Goal: Task Accomplishment & Management: Manage account settings

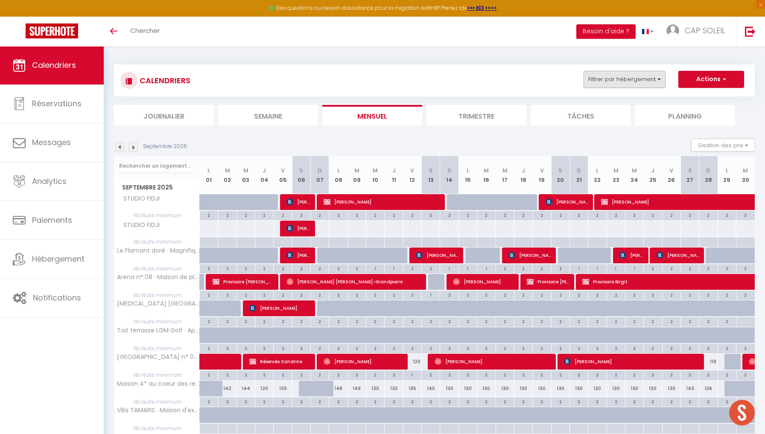
click at [565, 81] on button "Filtrer par hébergement" at bounding box center [624, 79] width 82 height 17
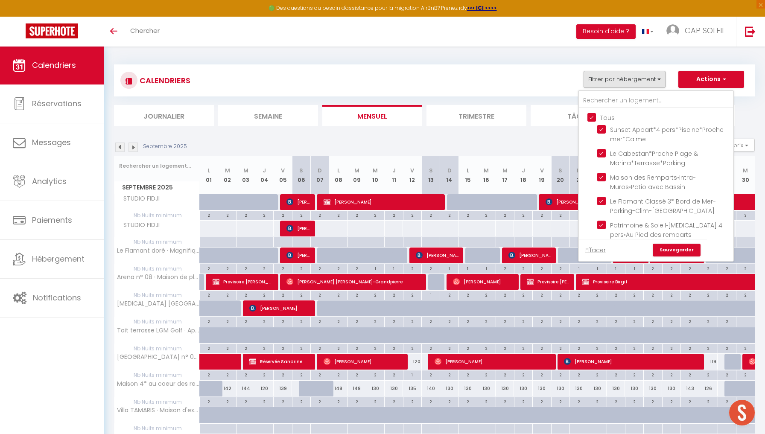
click at [565, 117] on input "Tous" at bounding box center [664, 117] width 154 height 9
checkbox input "false"
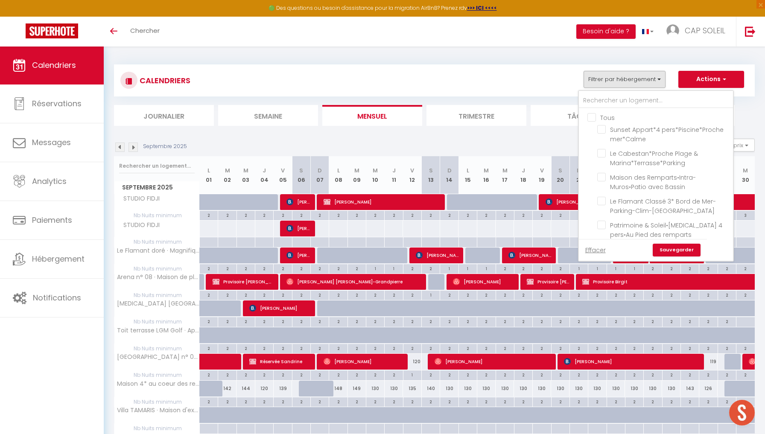
checkbox input "false"
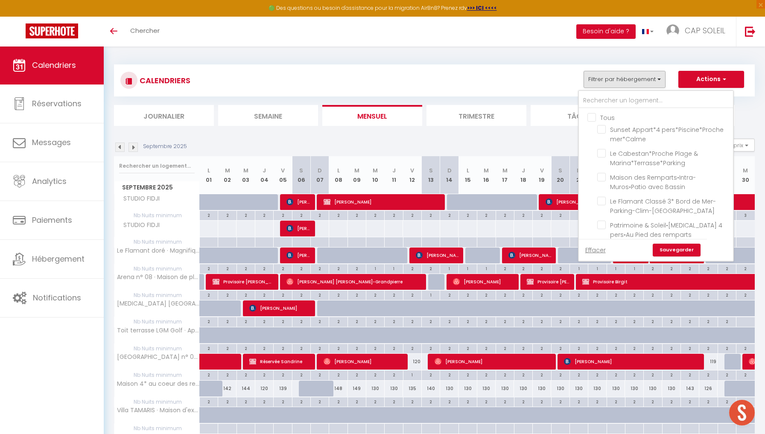
checkbox input "false"
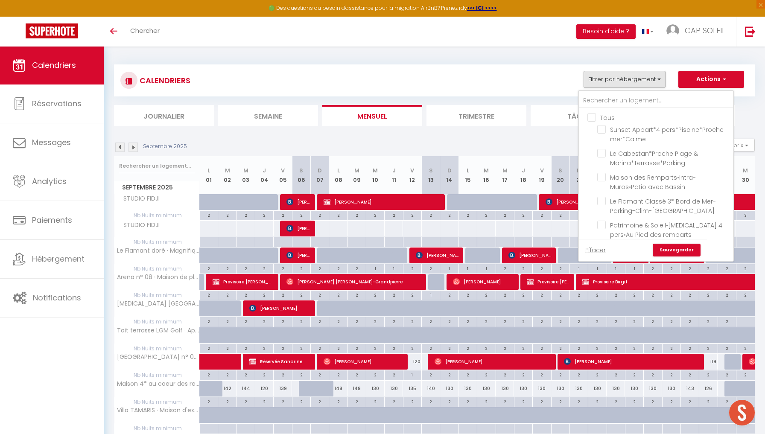
checkbox input "false"
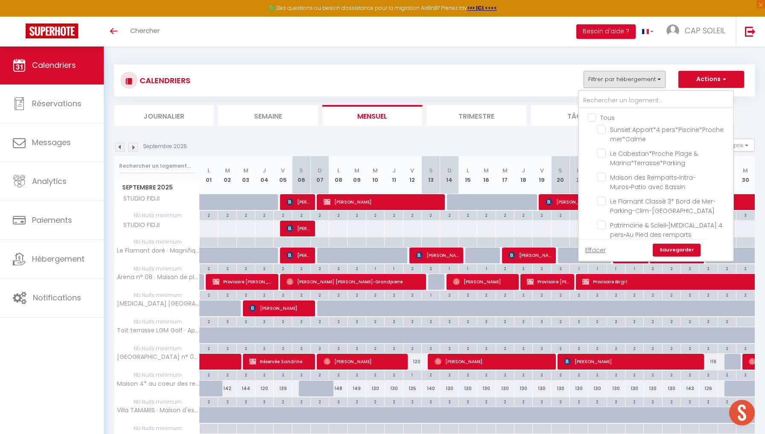
checkbox input "false"
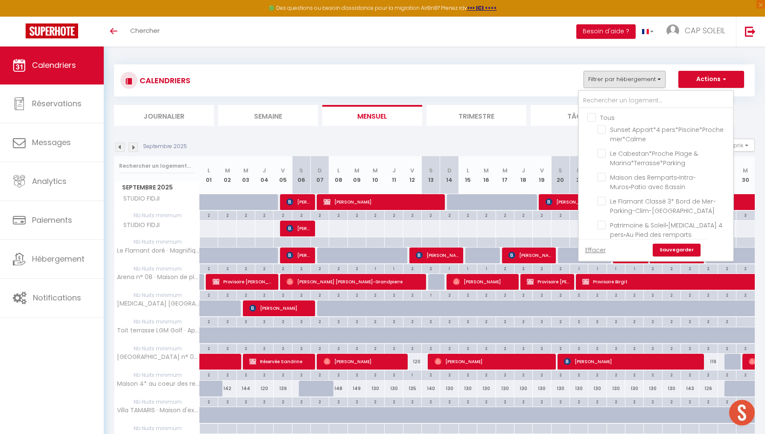
checkbox input "false"
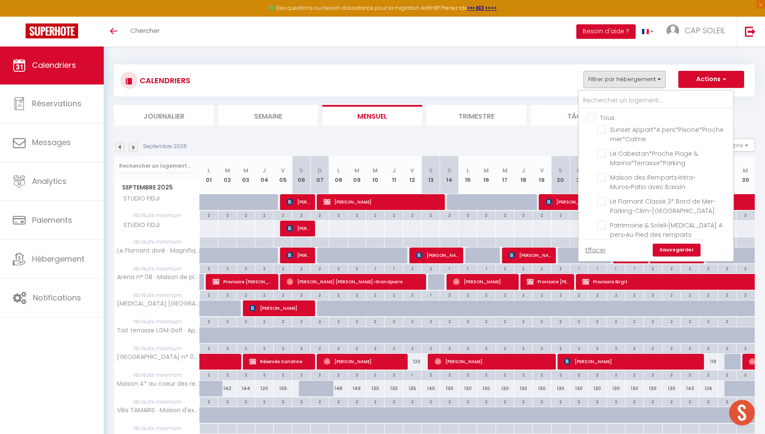
checkbox input "false"
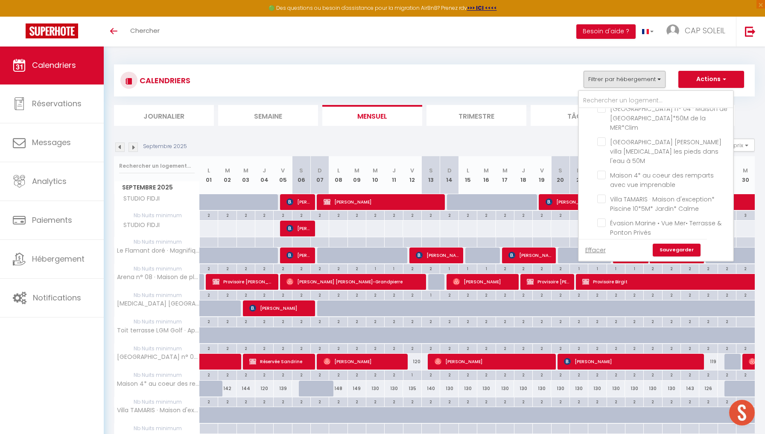
scroll to position [487, 0]
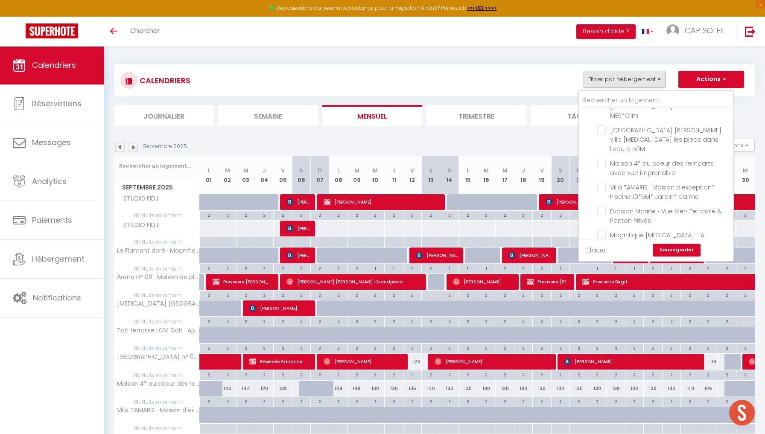
click at [565, 77] on input "Maison familiale au [GEOGRAPHIC_DATA]. Clim.7 pers." at bounding box center [663, 72] width 133 height 9
checkbox input "true"
click at [565, 249] on link "Sauvegarder" at bounding box center [677, 250] width 48 height 13
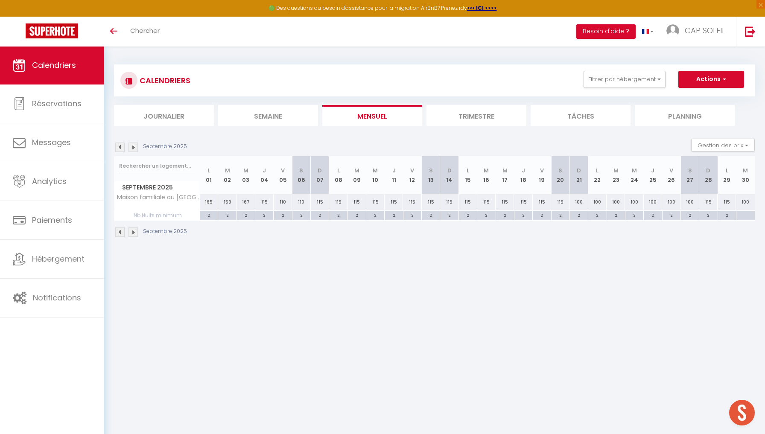
click at [118, 146] on img at bounding box center [119, 147] width 9 height 9
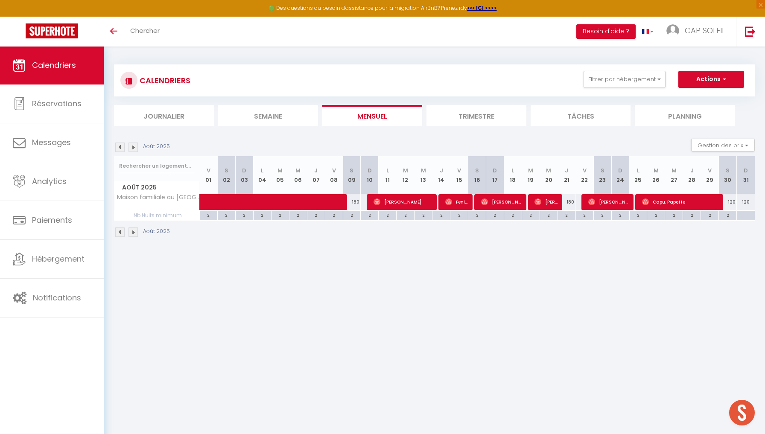
click at [355, 215] on div "2" at bounding box center [351, 215] width 17 height 8
type input "2"
type input "[PERSON_NAME] 09 Août 2025"
type input "Dim 10 Août 2025"
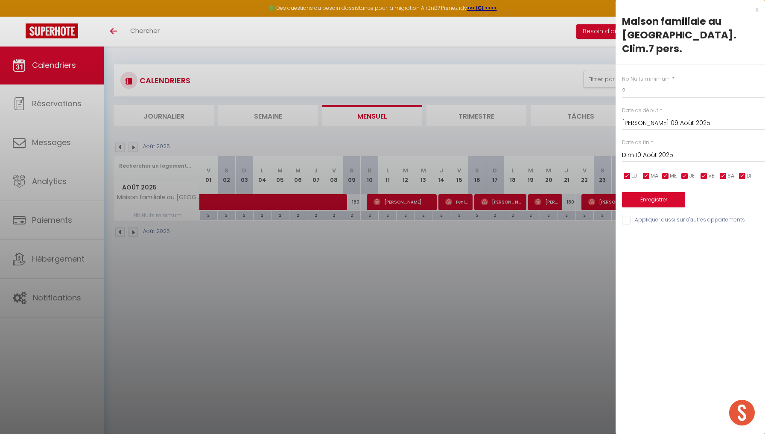
click at [370, 258] on div at bounding box center [382, 217] width 765 height 434
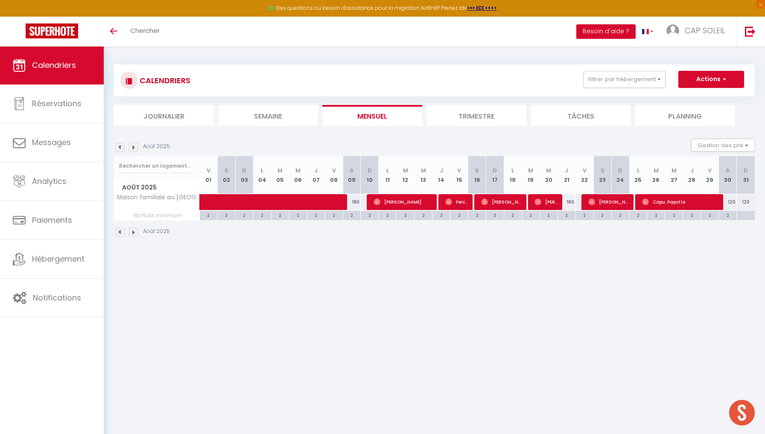
click at [133, 149] on img at bounding box center [132, 147] width 9 height 9
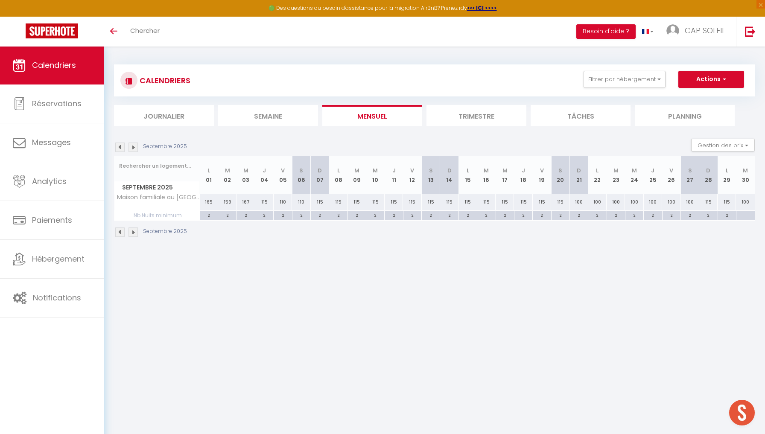
click at [133, 149] on img at bounding box center [132, 147] width 9 height 9
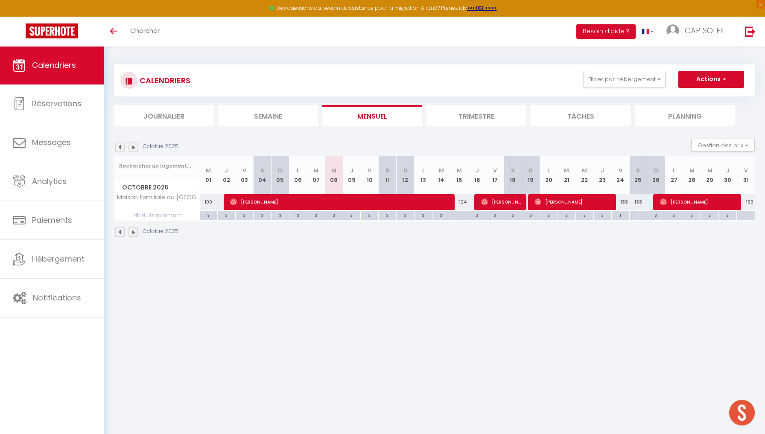
click at [565, 201] on div "133" at bounding box center [620, 202] width 18 height 16
type input "133"
type input "Ven 24 Octobre 2025"
type input "[PERSON_NAME] 25 Octobre 2025"
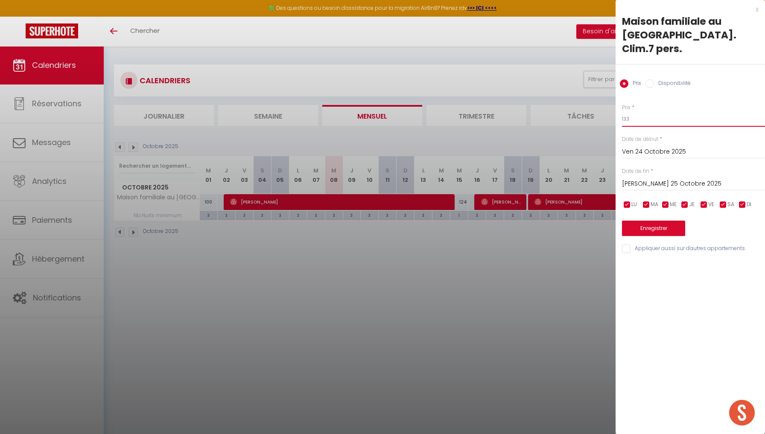
click at [565, 111] on input "133" at bounding box center [693, 118] width 143 height 15
type input "126"
click at [565, 221] on button "Enregistrer" at bounding box center [653, 228] width 63 height 15
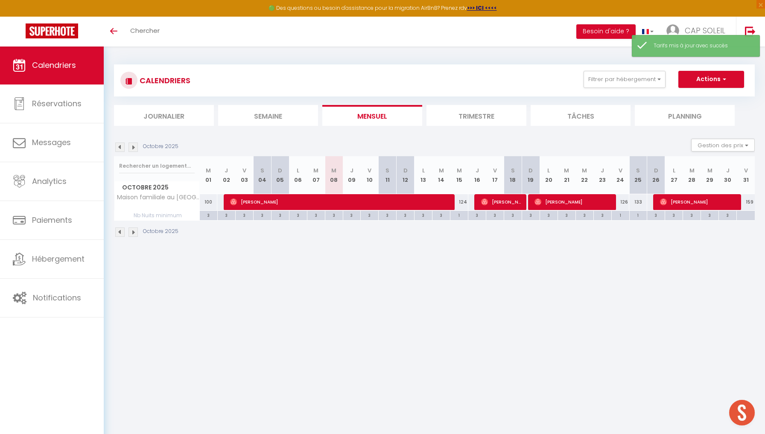
click at [565, 202] on div "133" at bounding box center [638, 202] width 18 height 16
type input "133"
type input "[PERSON_NAME] 25 Octobre 2025"
type input "Dim 26 Octobre 2025"
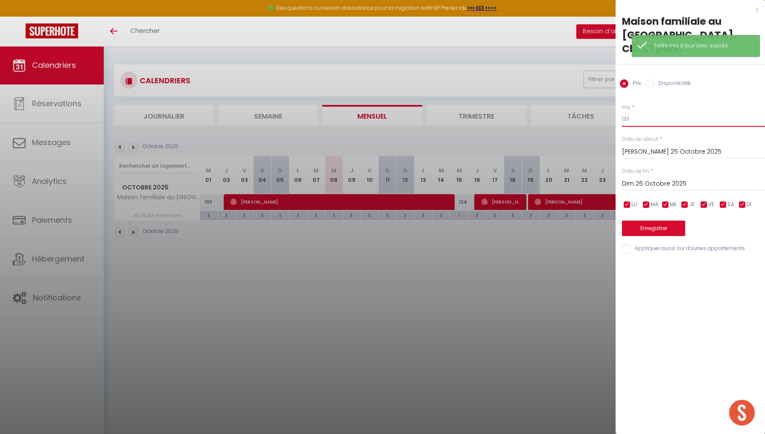
click at [565, 111] on input "133" at bounding box center [693, 118] width 143 height 15
type input "126"
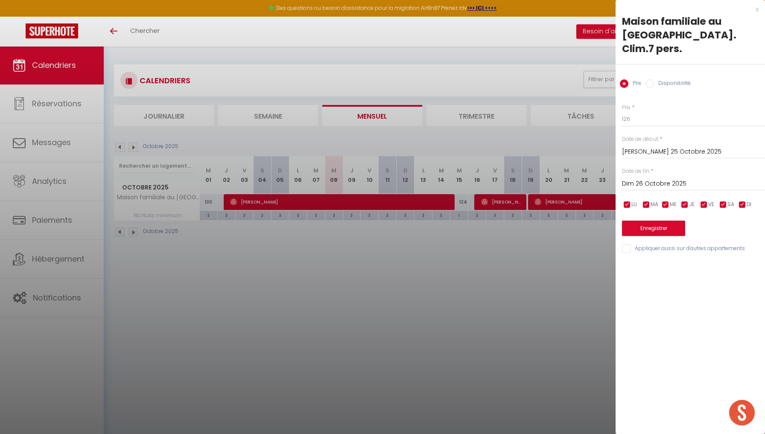
click at [565, 221] on button "Enregistrer" at bounding box center [653, 228] width 63 height 15
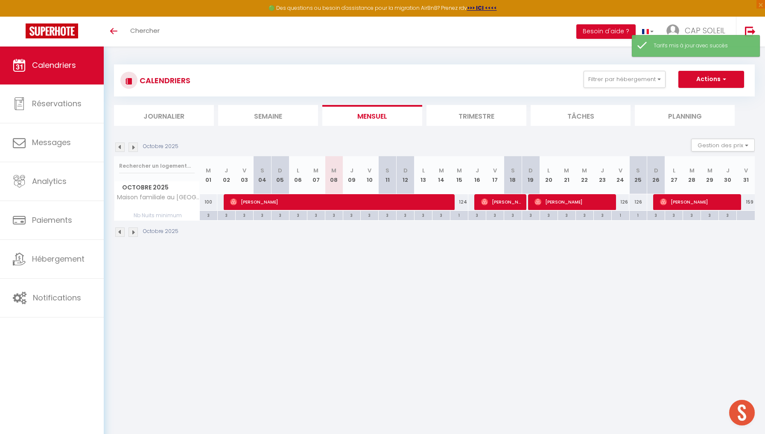
click at [565, 202] on div "159" at bounding box center [746, 202] width 18 height 16
type input "159"
type input "Ven 31 Octobre 2025"
type input "[PERSON_NAME] 01 Novembre 2025"
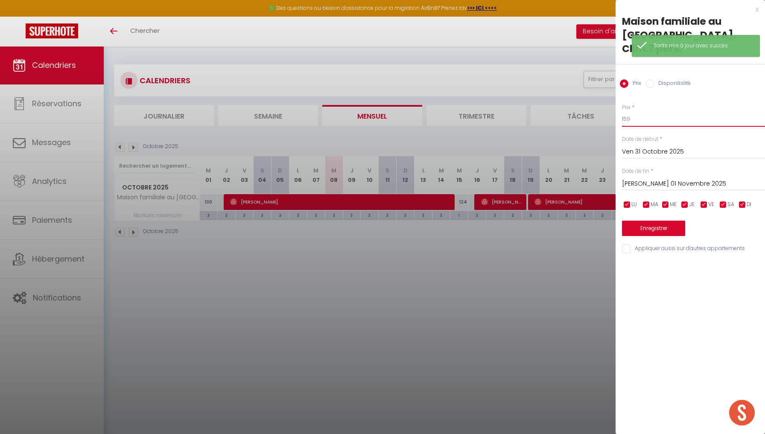
click at [565, 111] on input "159" at bounding box center [693, 118] width 143 height 15
type input "136"
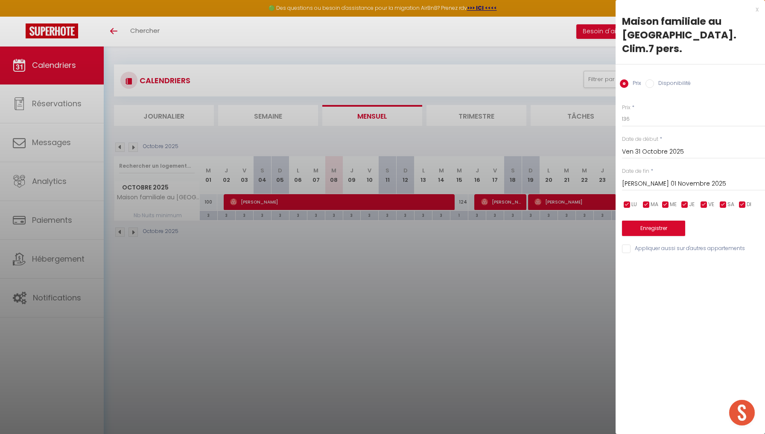
click at [565, 221] on button "Enregistrer" at bounding box center [653, 228] width 63 height 15
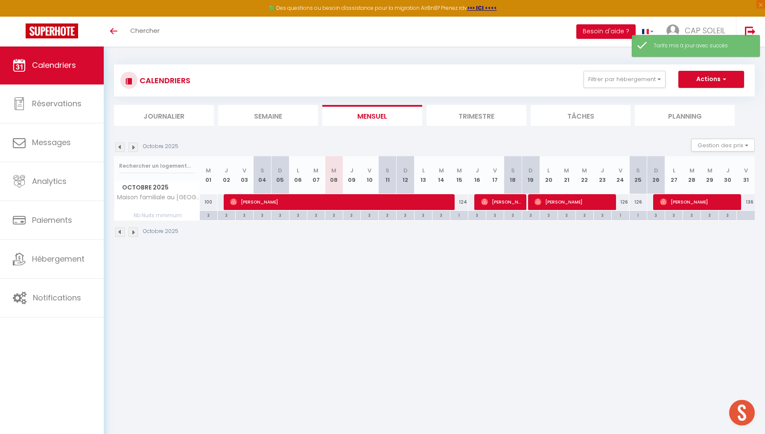
click at [135, 148] on img at bounding box center [132, 147] width 9 height 9
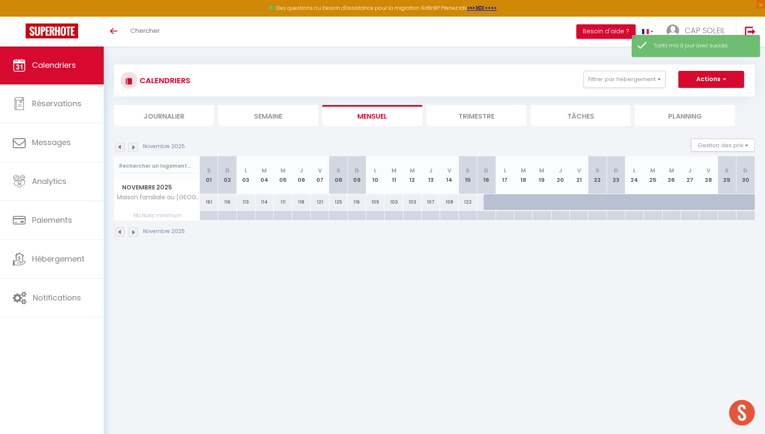
click at [209, 202] on div "161" at bounding box center [209, 202] width 18 height 16
type input "161"
type input "[PERSON_NAME] 01 Novembre 2025"
type input "Dim 02 Novembre 2025"
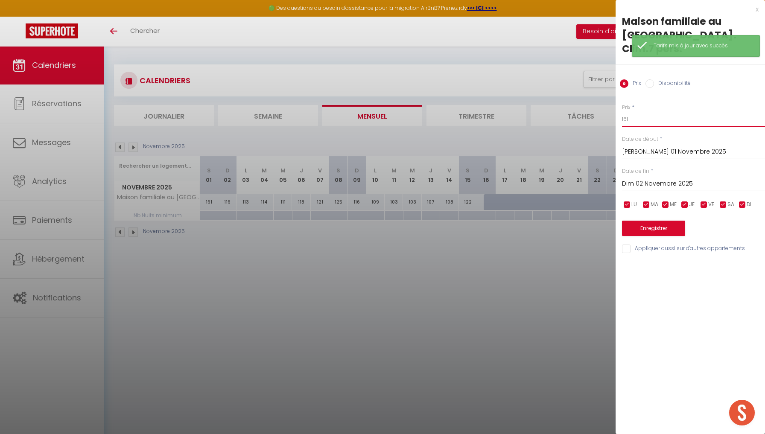
click at [565, 111] on input "161" at bounding box center [693, 118] width 143 height 15
type input "138"
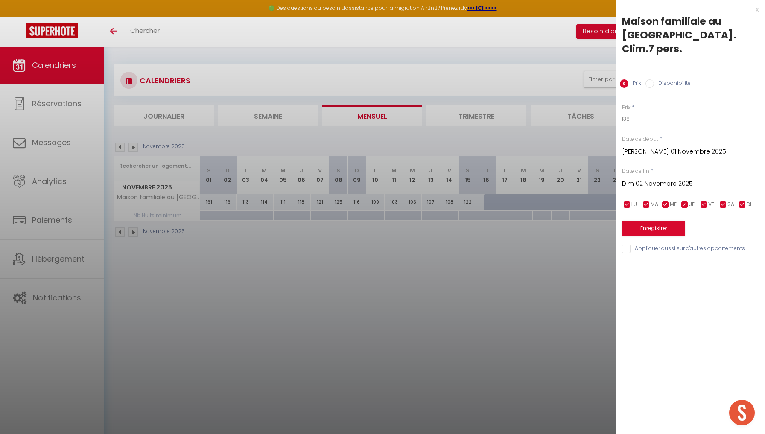
click at [565, 221] on button "Enregistrer" at bounding box center [653, 228] width 63 height 15
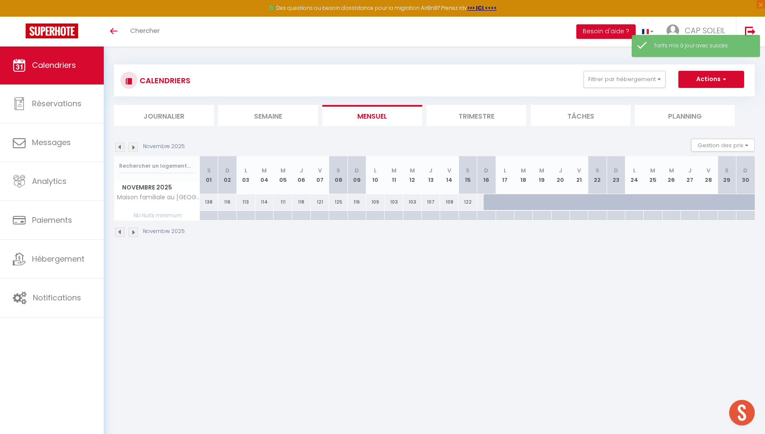
click at [133, 146] on img at bounding box center [132, 147] width 9 height 9
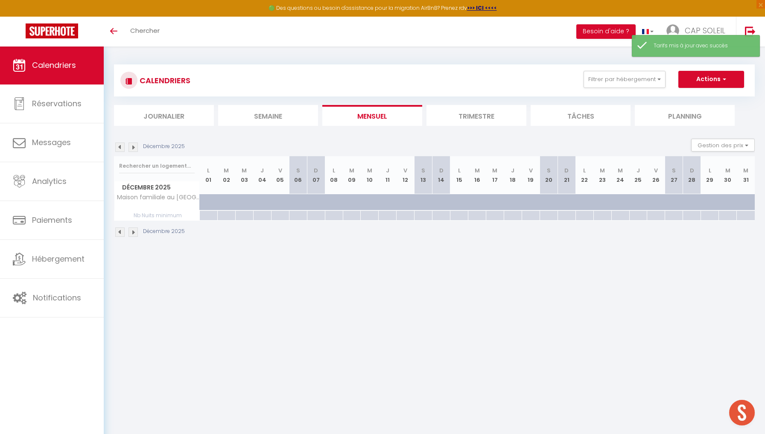
click at [133, 146] on img at bounding box center [132, 147] width 9 height 9
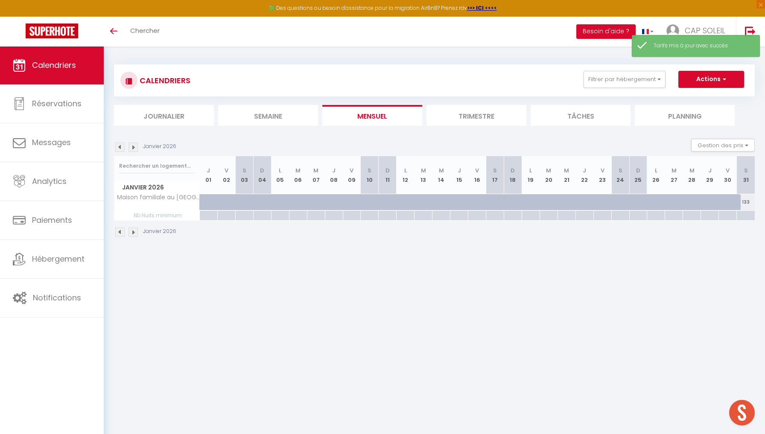
click at [133, 146] on img at bounding box center [132, 147] width 9 height 9
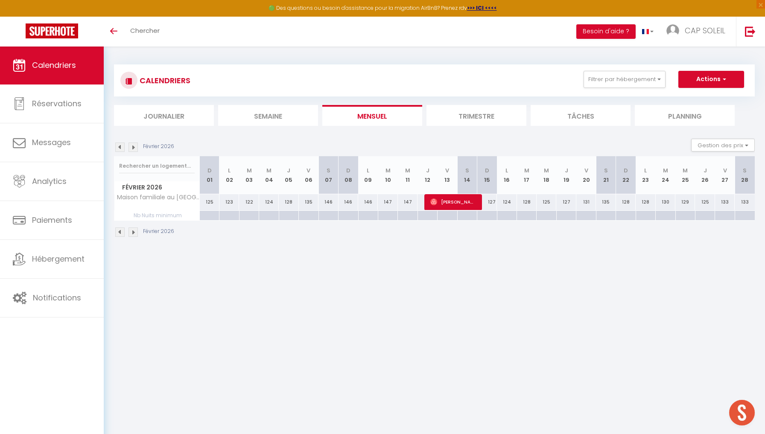
click at [133, 146] on img at bounding box center [132, 147] width 9 height 9
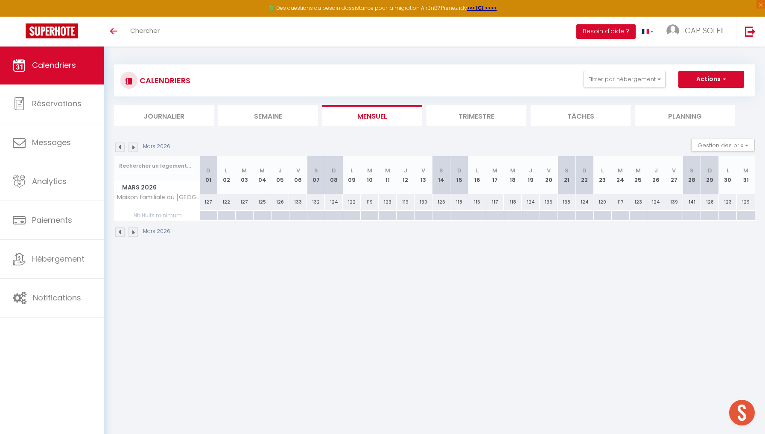
click at [119, 146] on img at bounding box center [119, 147] width 9 height 9
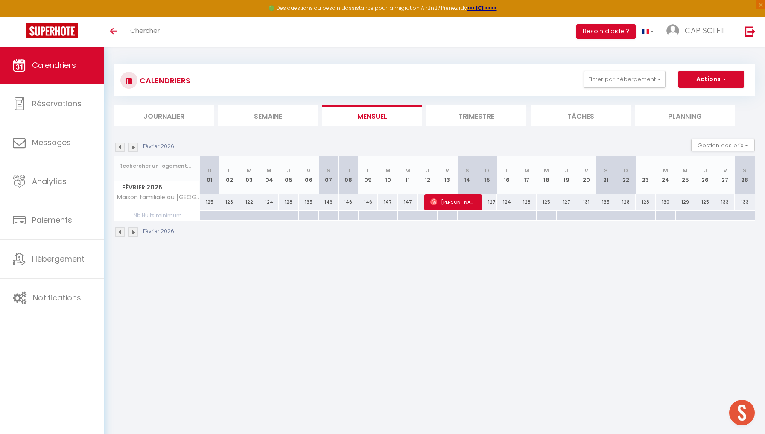
click at [119, 146] on img at bounding box center [119, 147] width 9 height 9
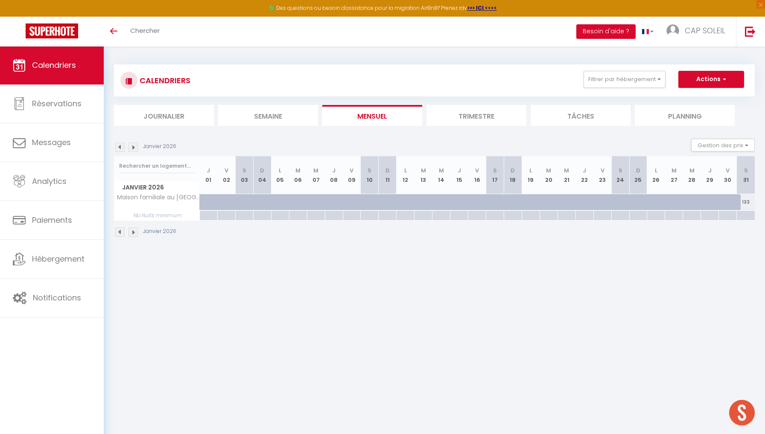
click at [119, 146] on img at bounding box center [119, 147] width 9 height 9
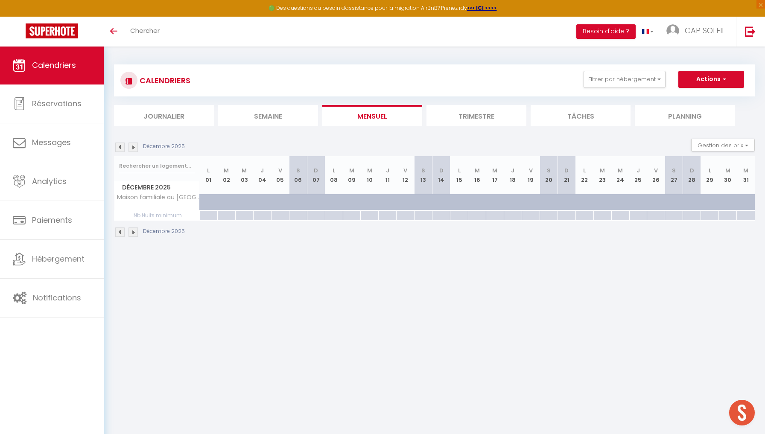
click at [119, 146] on img at bounding box center [119, 147] width 9 height 9
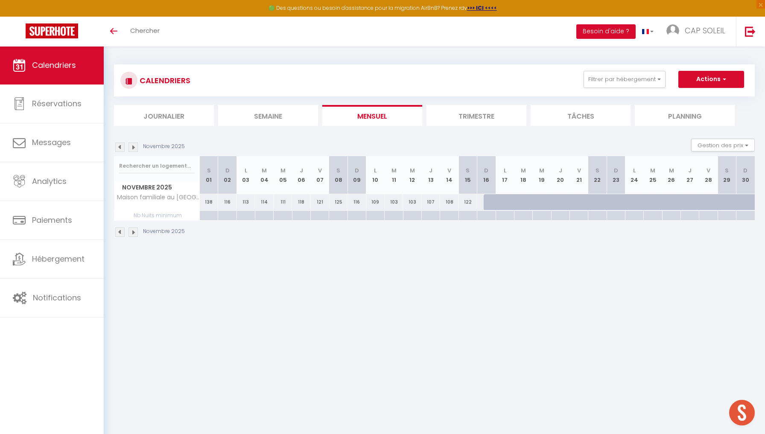
click at [119, 146] on img at bounding box center [119, 147] width 9 height 9
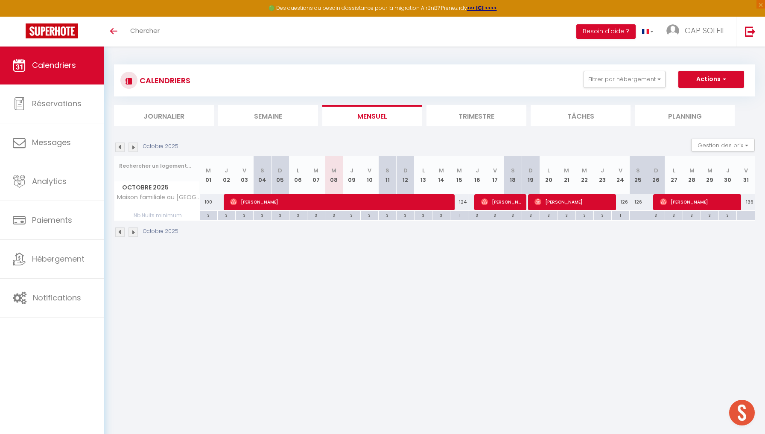
click at [119, 146] on img at bounding box center [119, 147] width 9 height 9
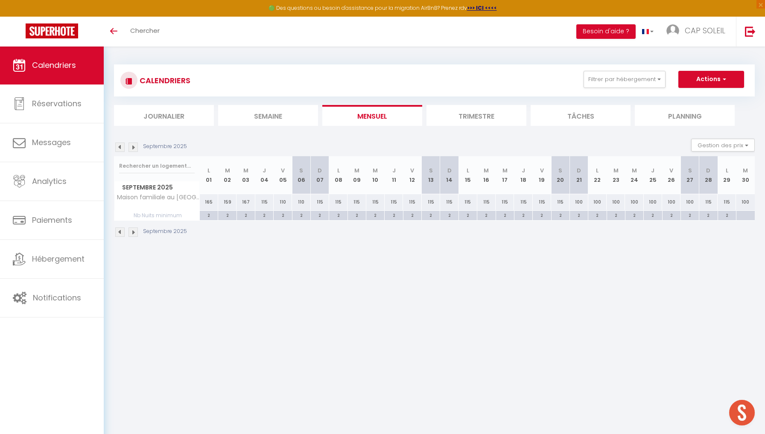
click at [119, 146] on img at bounding box center [119, 147] width 9 height 9
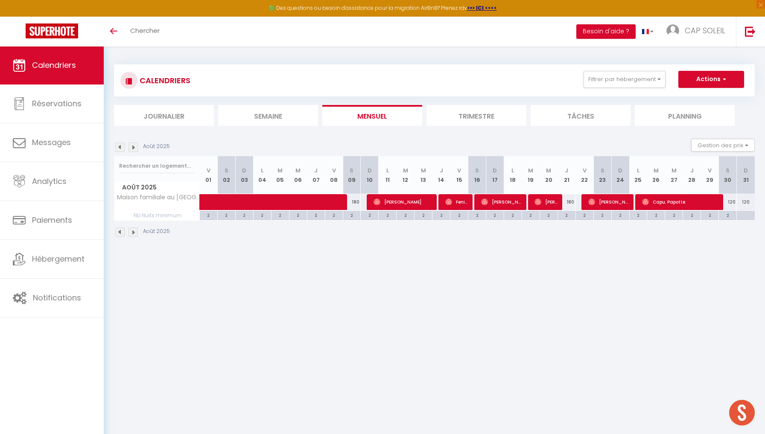
click at [119, 146] on img at bounding box center [119, 147] width 9 height 9
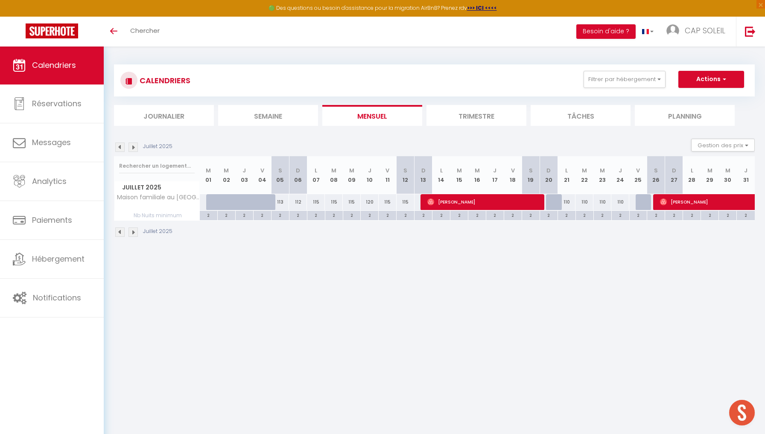
click at [119, 146] on img at bounding box center [119, 147] width 9 height 9
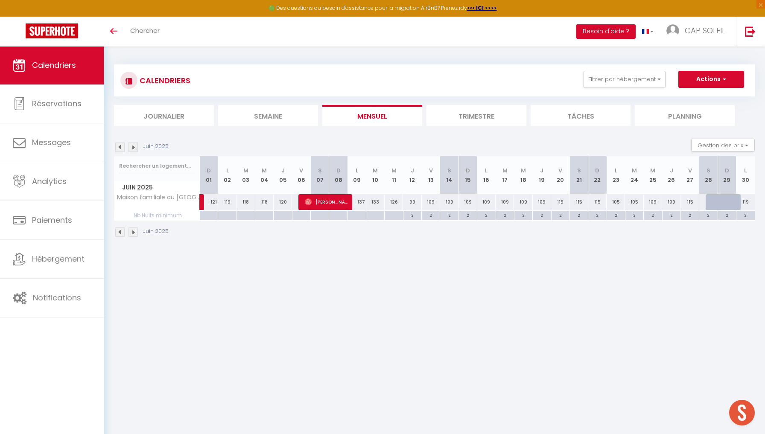
click at [119, 146] on img at bounding box center [119, 147] width 9 height 9
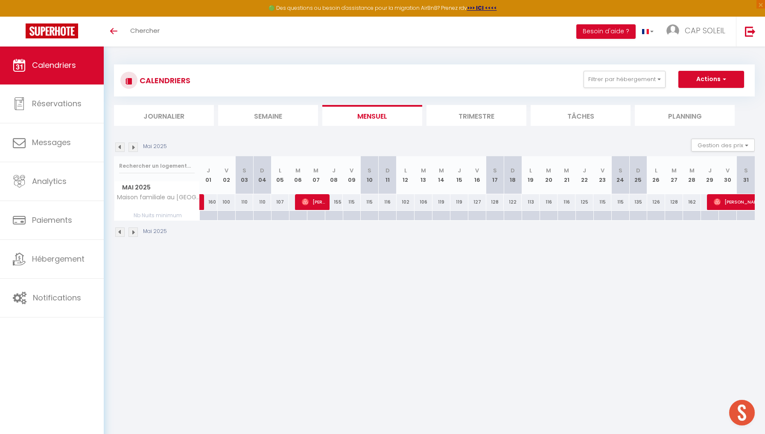
click at [119, 146] on img at bounding box center [119, 147] width 9 height 9
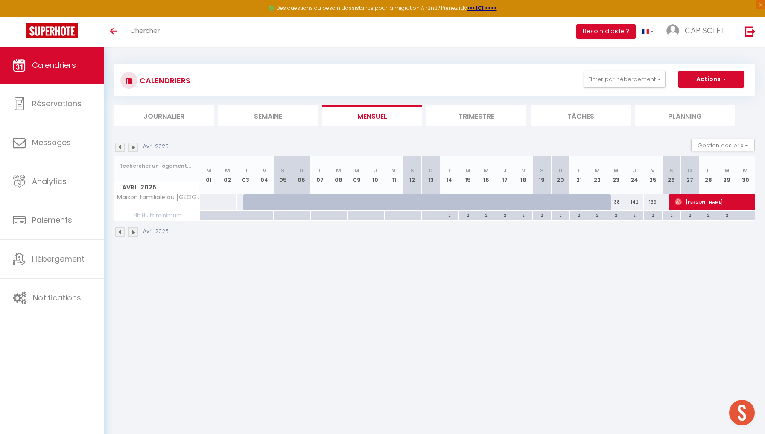
click at [134, 145] on img at bounding box center [132, 147] width 9 height 9
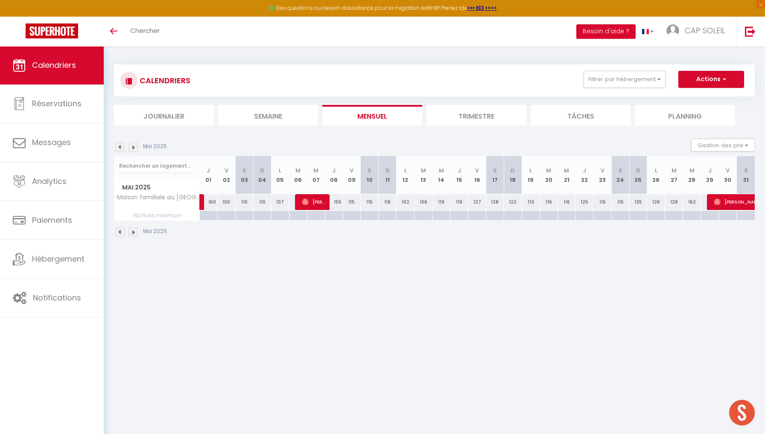
click at [312, 203] on span "[PERSON_NAME]" at bounding box center [314, 202] width 24 height 16
select select
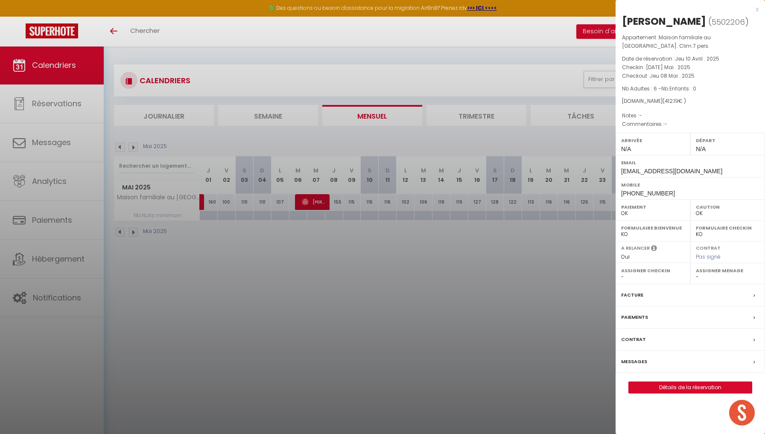
click at [318, 268] on div at bounding box center [382, 217] width 765 height 434
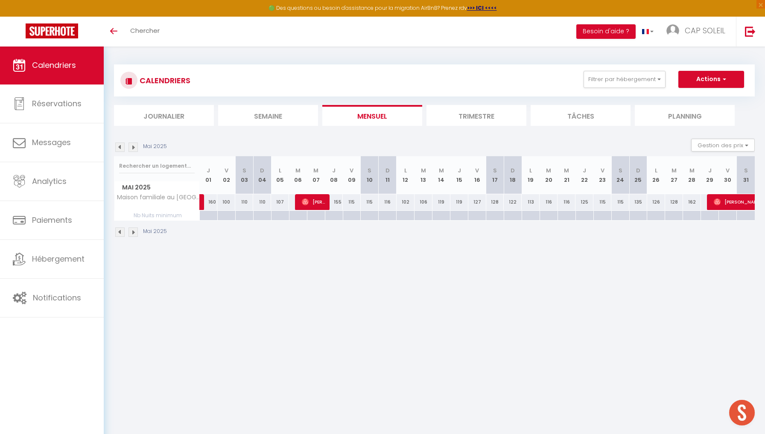
click at [565, 200] on span "[PERSON_NAME]" at bounding box center [743, 202] width 59 height 16
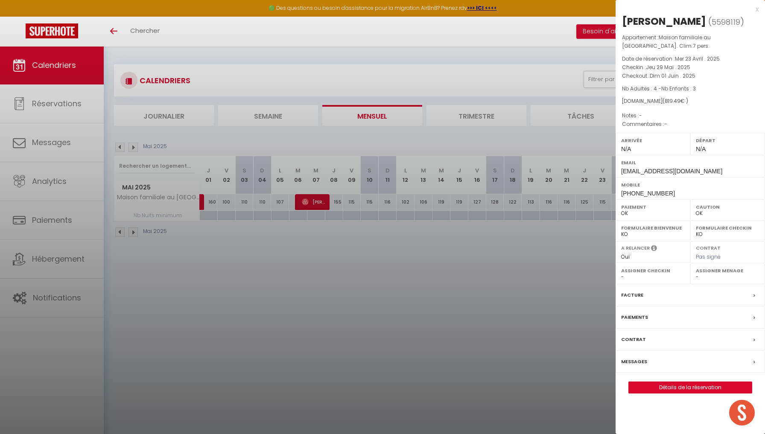
click at [321, 248] on div at bounding box center [382, 217] width 765 height 434
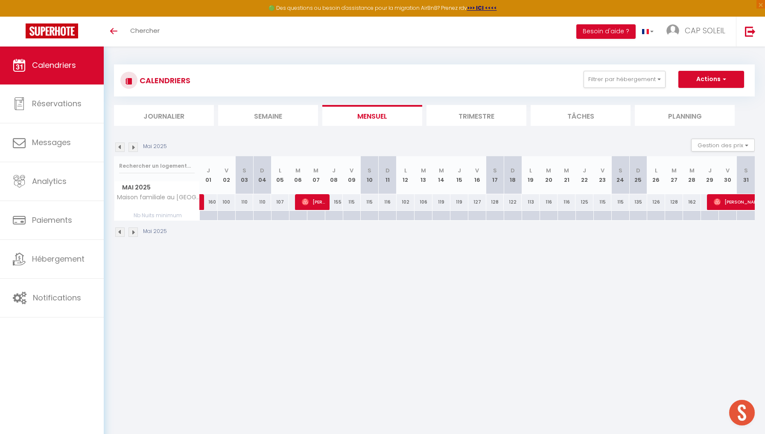
click at [133, 147] on img at bounding box center [132, 147] width 9 height 9
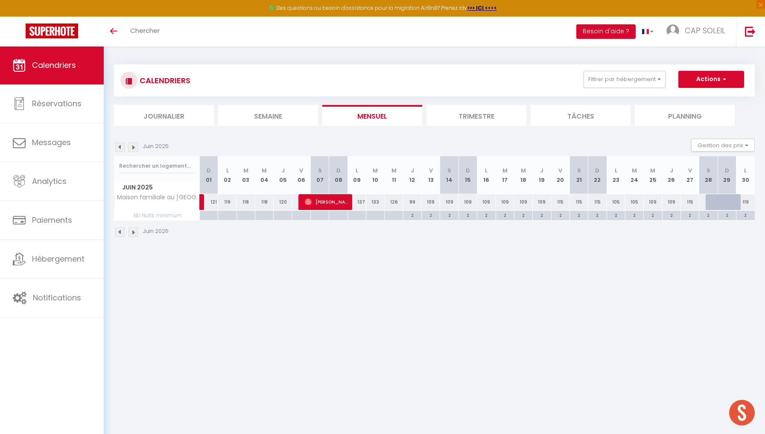
click at [135, 146] on img at bounding box center [132, 147] width 9 height 9
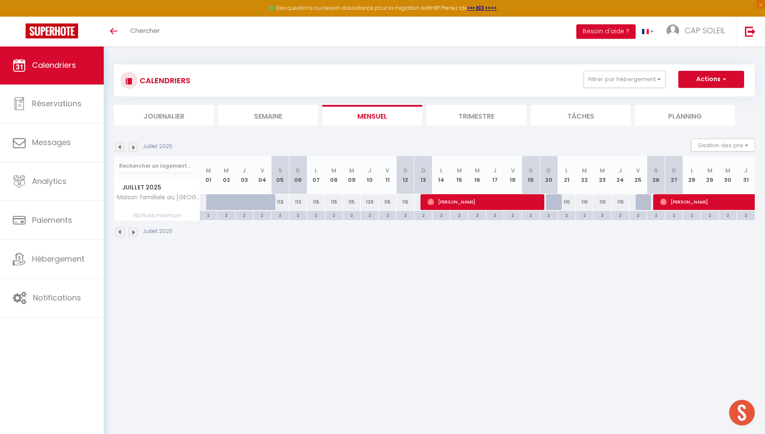
click at [435, 204] on span "[PERSON_NAME]" at bounding box center [484, 202] width 114 height 16
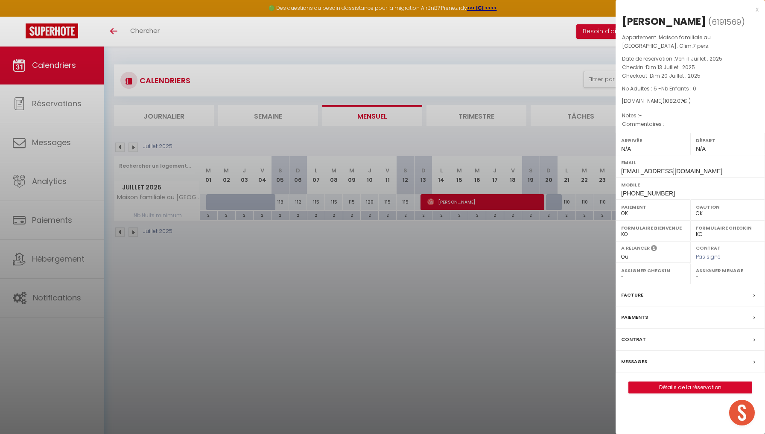
click at [493, 251] on div at bounding box center [382, 217] width 765 height 434
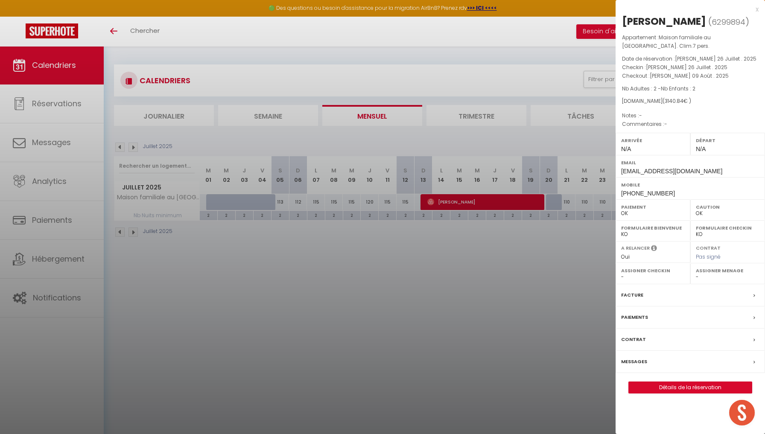
click at [563, 234] on div at bounding box center [382, 217] width 765 height 434
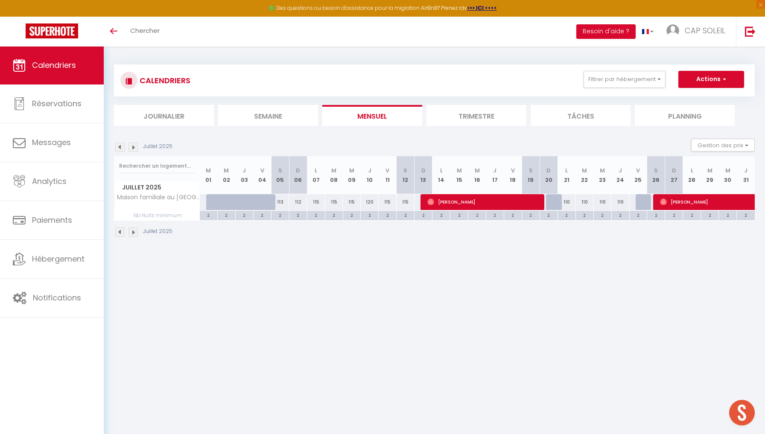
click at [134, 149] on img at bounding box center [132, 147] width 9 height 9
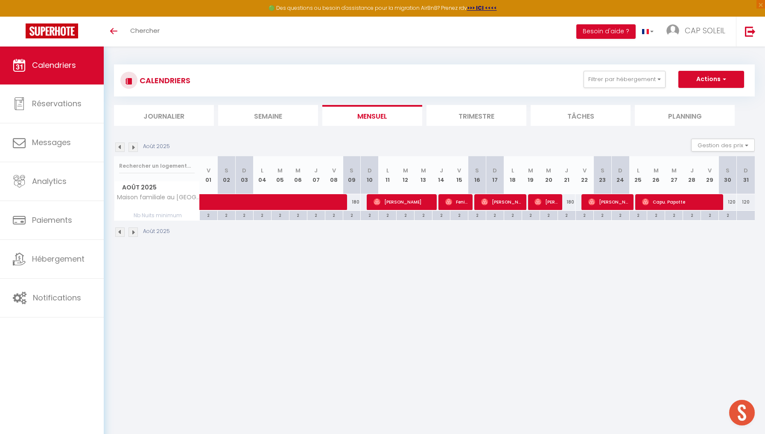
click at [382, 202] on span "[PERSON_NAME]" at bounding box center [403, 202] width 60 height 16
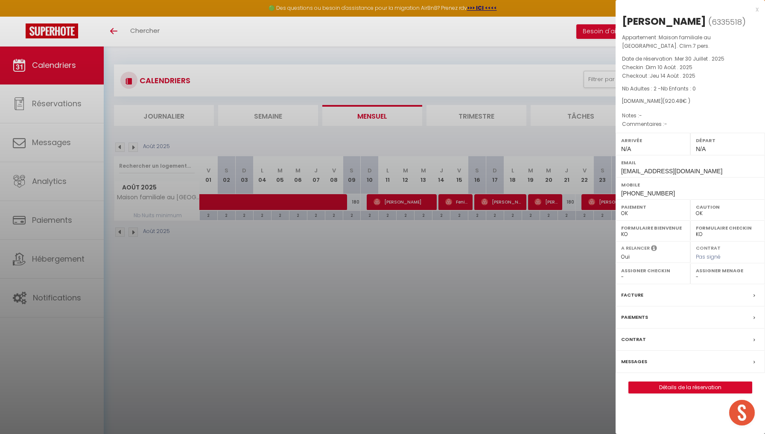
click at [455, 200] on div at bounding box center [382, 217] width 765 height 434
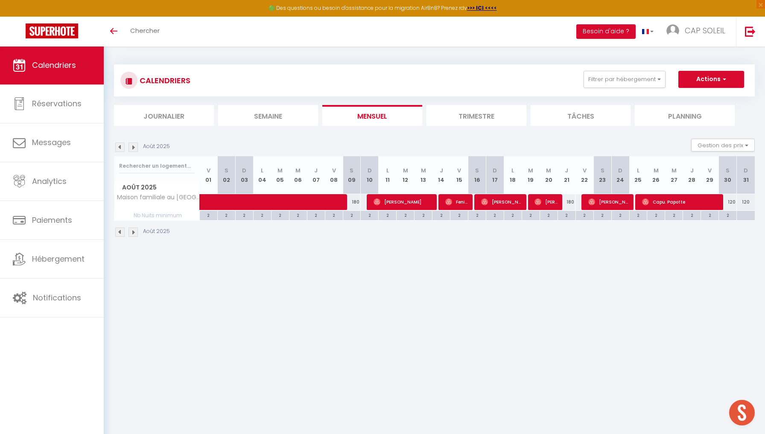
click at [455, 200] on span "Fenitra Dupont" at bounding box center [457, 202] width 24 height 16
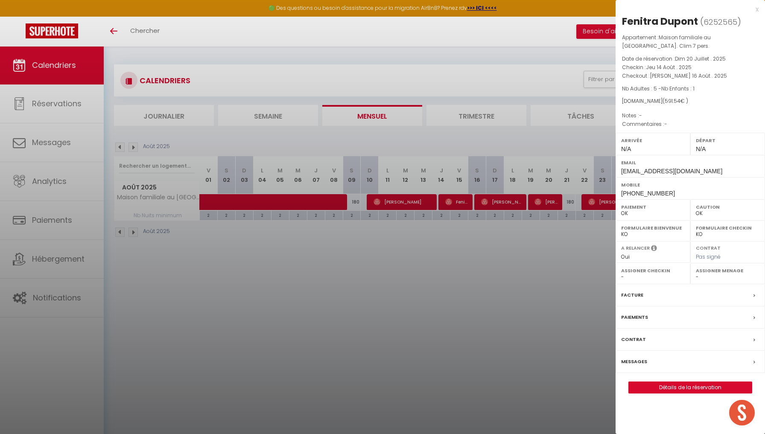
click at [489, 204] on div at bounding box center [382, 217] width 765 height 434
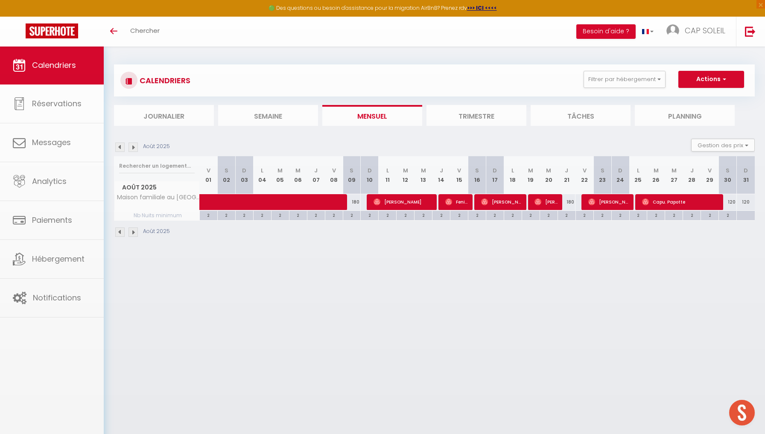
click at [489, 204] on span "[PERSON_NAME]" at bounding box center [502, 202] width 42 height 16
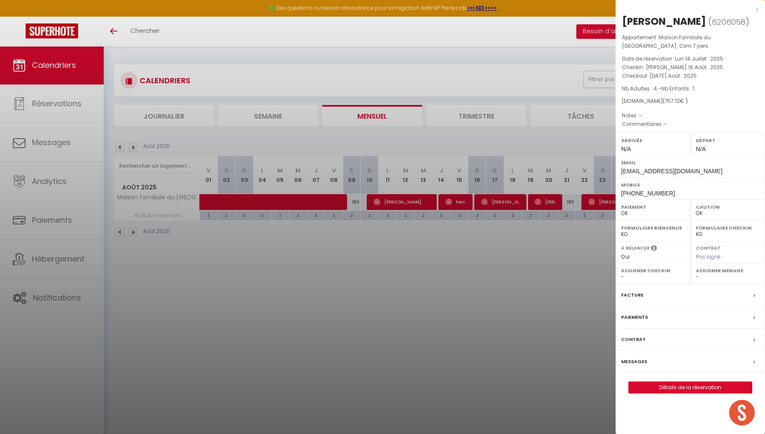
click at [545, 200] on div at bounding box center [382, 217] width 765 height 434
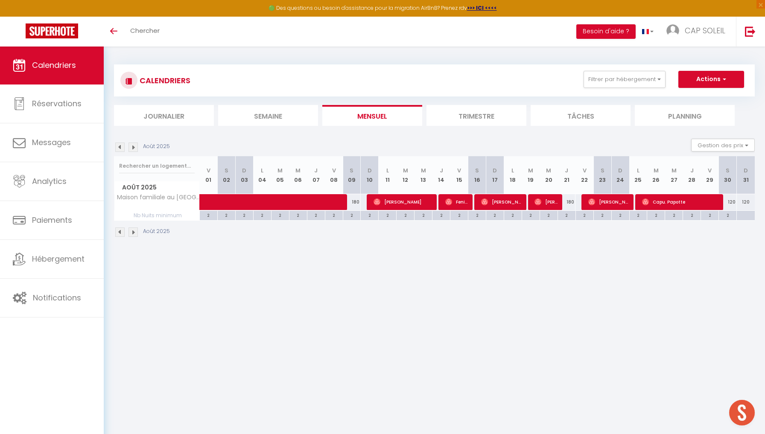
click at [545, 200] on span "[PERSON_NAME]" at bounding box center [546, 202] width 24 height 16
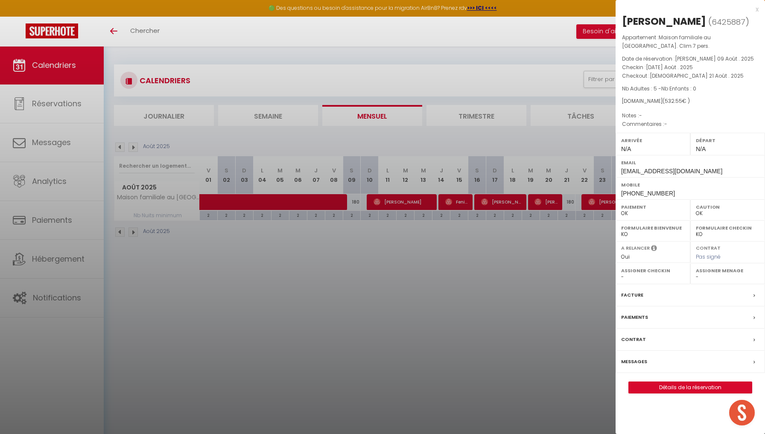
click at [565, 199] on div at bounding box center [382, 217] width 765 height 434
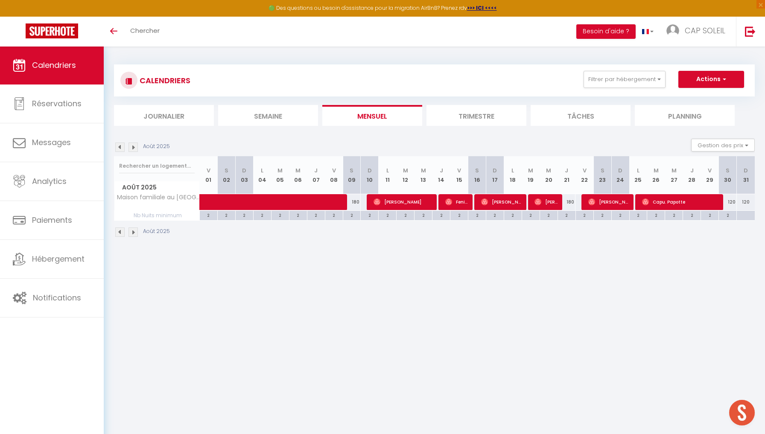
click at [565, 199] on span "[PERSON_NAME]" at bounding box center [609, 202] width 42 height 16
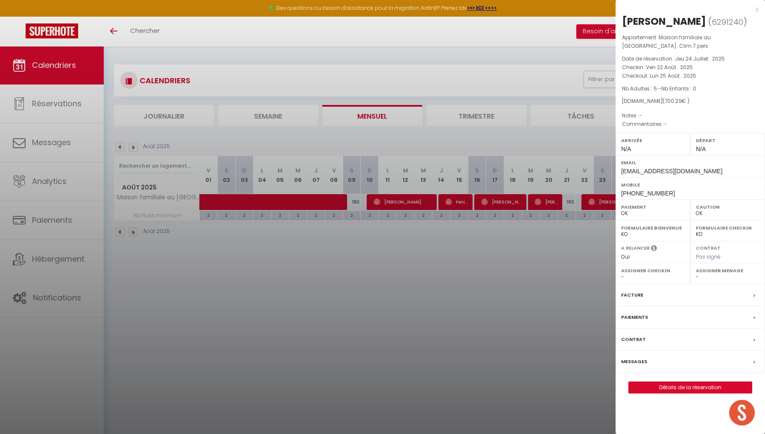
click at [565, 247] on div at bounding box center [382, 217] width 765 height 434
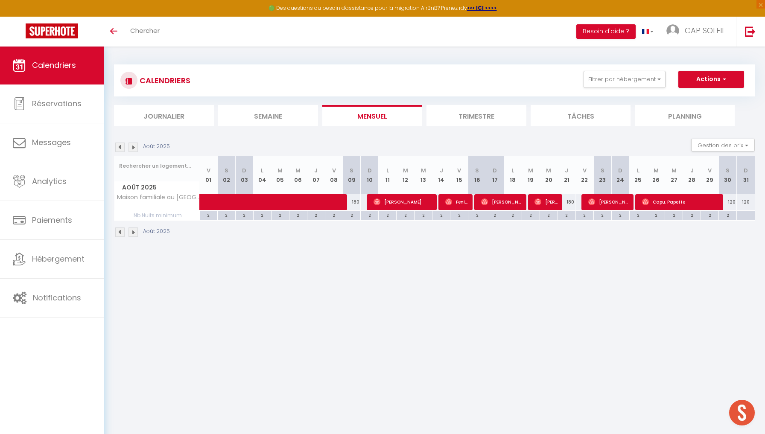
click at [565, 205] on span "⁨Capu.⁩ Papotte" at bounding box center [681, 202] width 78 height 16
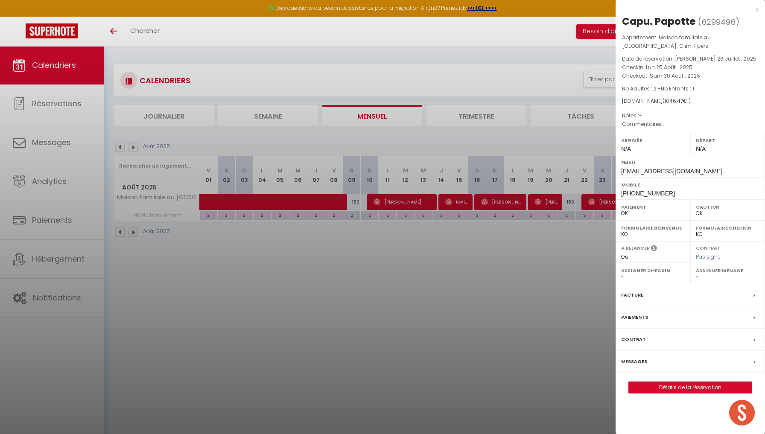
click at [133, 146] on div at bounding box center [382, 217] width 765 height 434
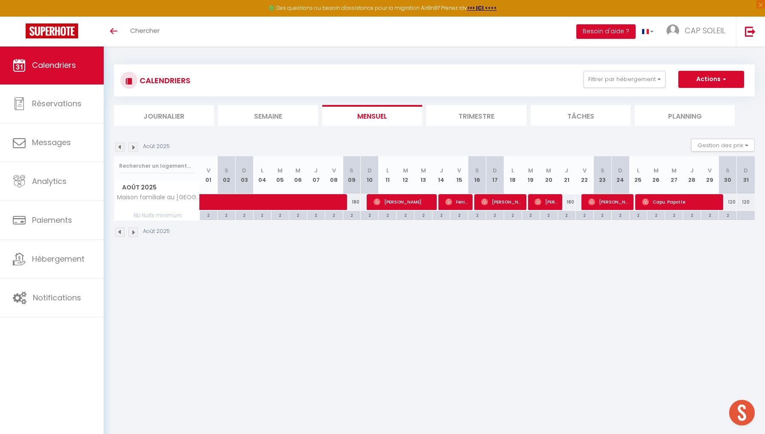
click at [133, 146] on img at bounding box center [132, 147] width 9 height 9
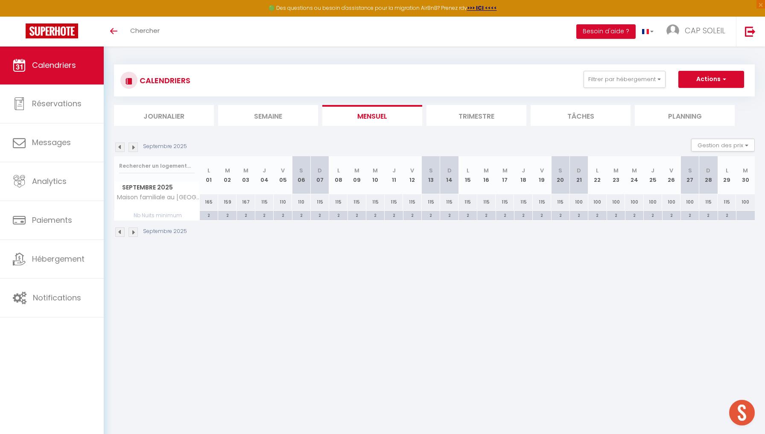
click at [134, 147] on img at bounding box center [132, 147] width 9 height 9
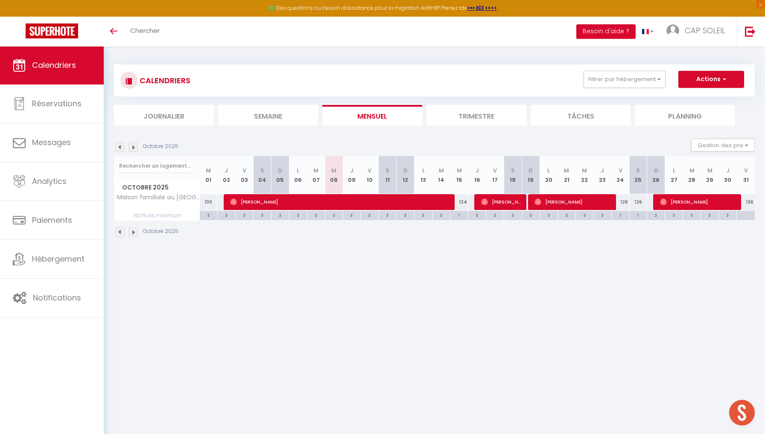
click at [134, 147] on img at bounding box center [132, 147] width 9 height 9
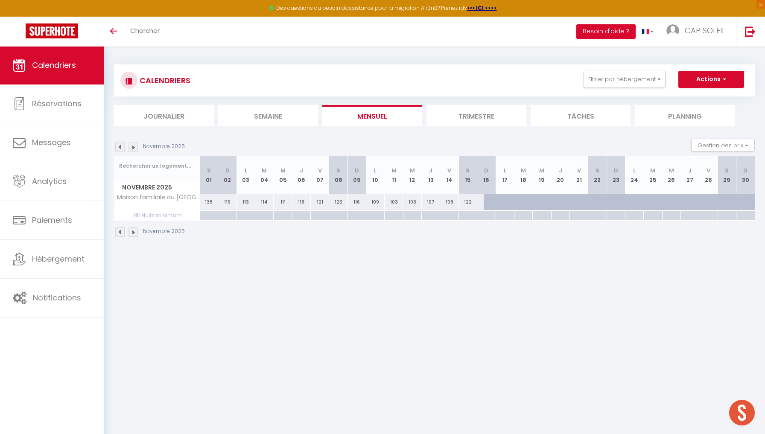
click at [121, 147] on img at bounding box center [119, 147] width 9 height 9
